Goal: Task Accomplishment & Management: Manage account settings

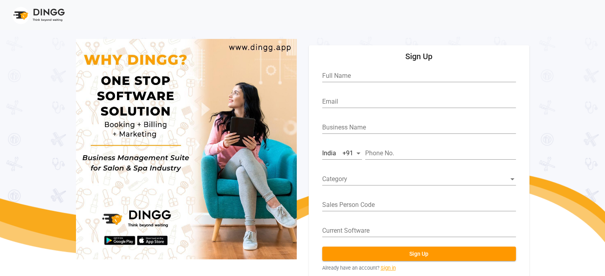
click at [385, 264] on link "Sign in" at bounding box center [387, 268] width 15 height 8
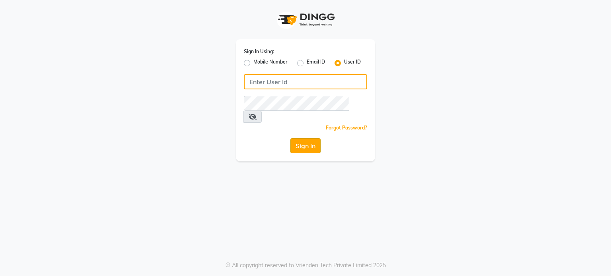
type input "[PERSON_NAME]@123"
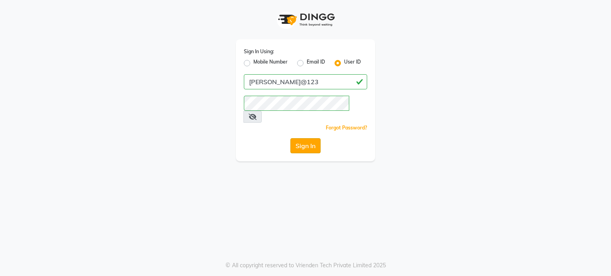
click at [311, 138] on button "Sign In" at bounding box center [305, 145] width 30 height 15
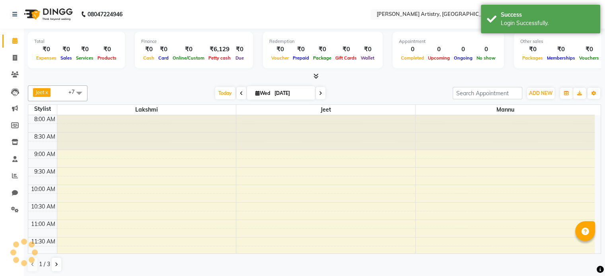
select select "en"
click at [16, 73] on icon at bounding box center [15, 75] width 8 height 6
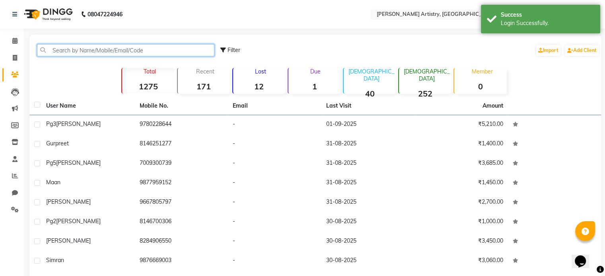
click at [94, 51] on input "text" at bounding box center [125, 50] width 177 height 12
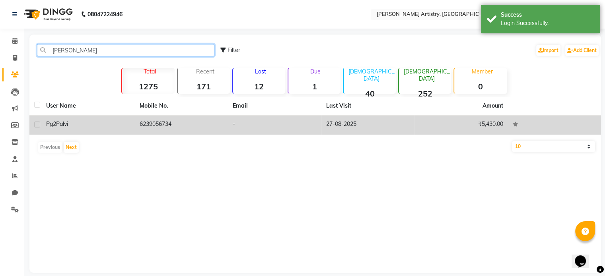
type input "[PERSON_NAME]"
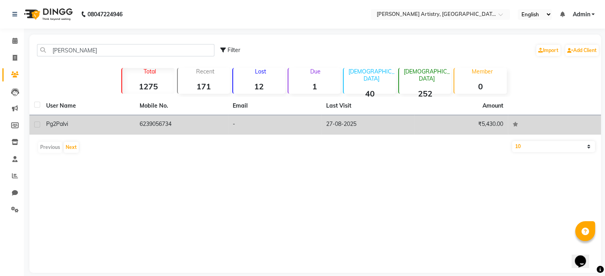
click at [104, 131] on td "Pg2 [PERSON_NAME]" at bounding box center [87, 124] width 93 height 19
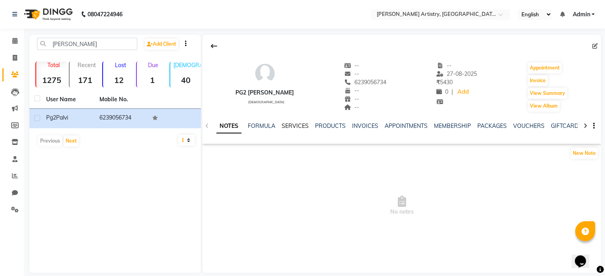
click at [299, 126] on link "SERVICES" at bounding box center [294, 125] width 27 height 7
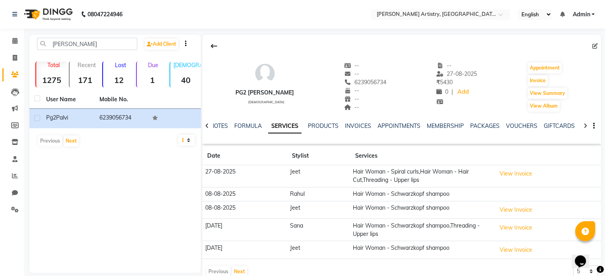
scroll to position [16, 0]
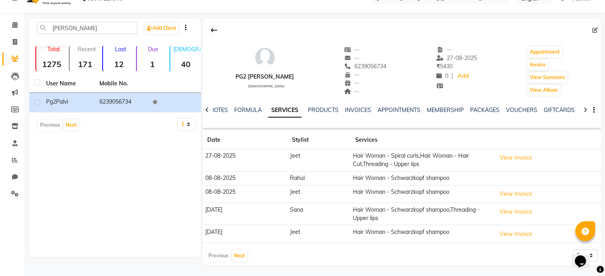
click at [425, 264] on div "Pg2 [PERSON_NAME] [DEMOGRAPHIC_DATA] -- -- 6239056734 -- -- -- -- [DATE] ₹ 5430…" at bounding box center [401, 142] width 398 height 247
click at [238, 254] on button "Next" at bounding box center [239, 255] width 15 height 11
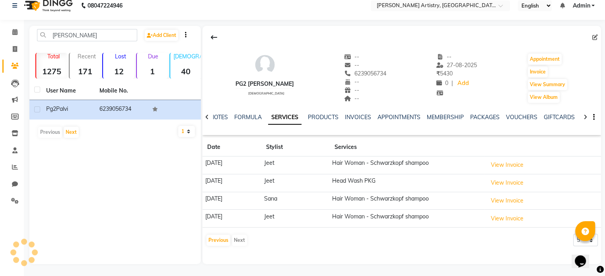
scroll to position [8, 0]
click at [209, 242] on button "Previous" at bounding box center [218, 240] width 24 height 11
